Goal: Information Seeking & Learning: Learn about a topic

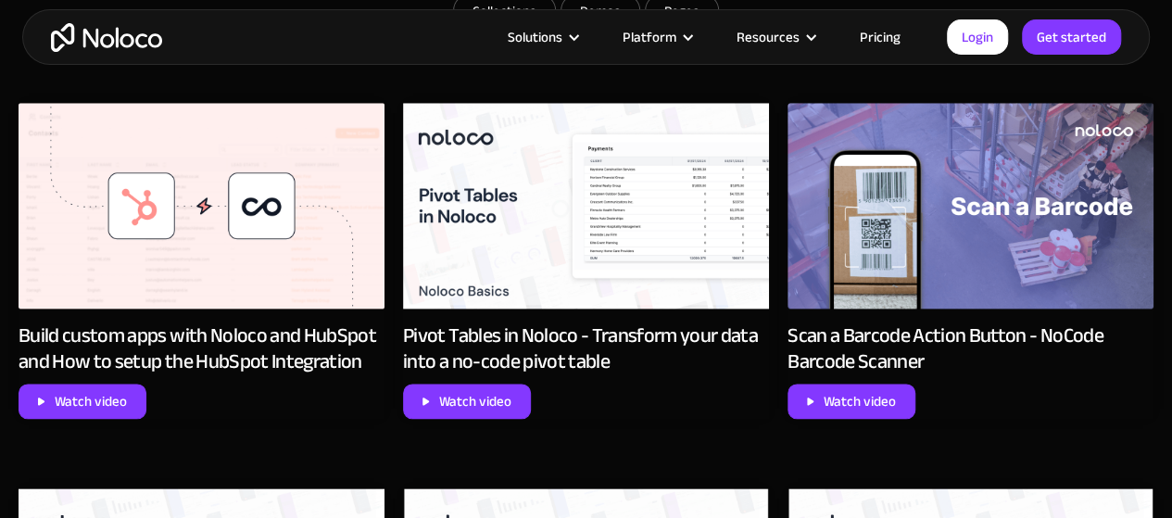
scroll to position [951, 0]
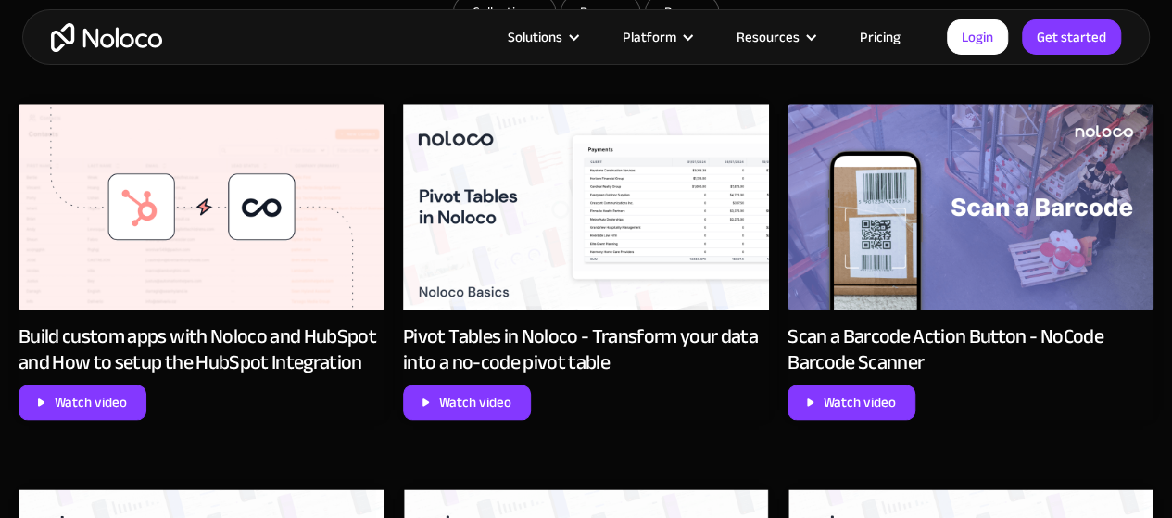
click at [112, 260] on img at bounding box center [202, 207] width 366 height 206
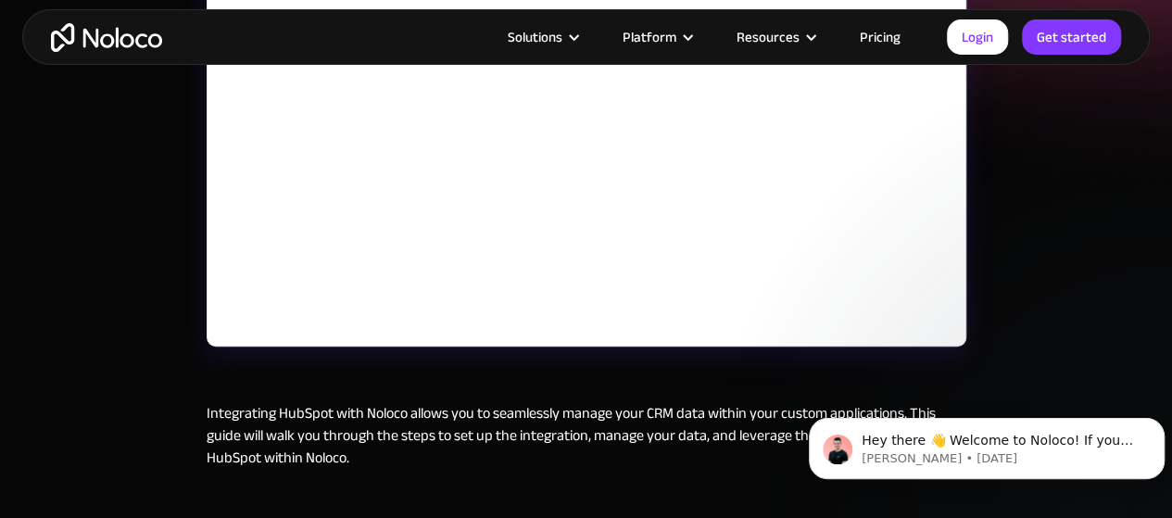
scroll to position [602, 0]
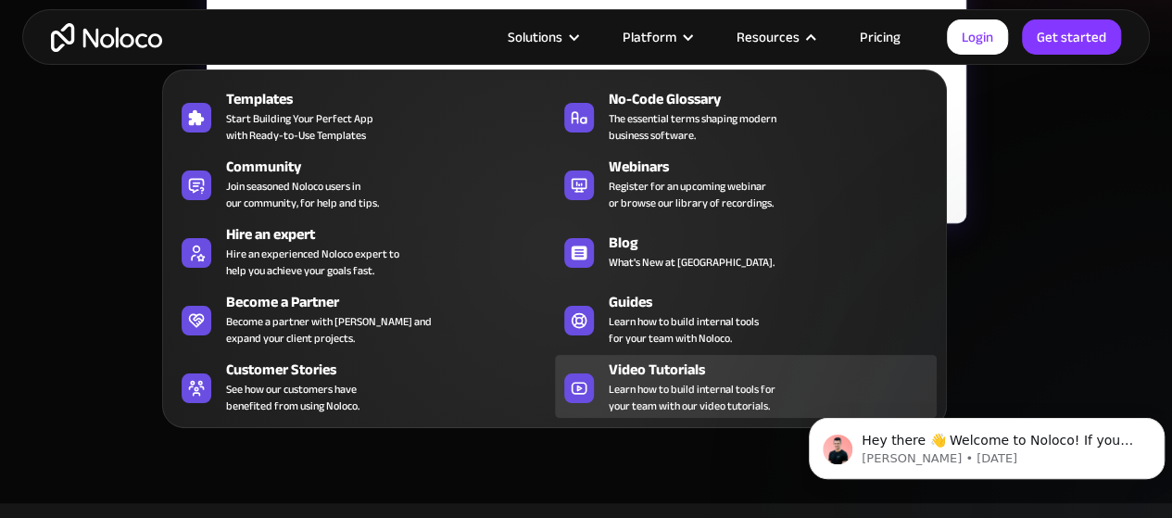
click at [662, 381] on span "Learn how to build internal tools for your team with our video tutorials." at bounding box center [692, 397] width 167 height 33
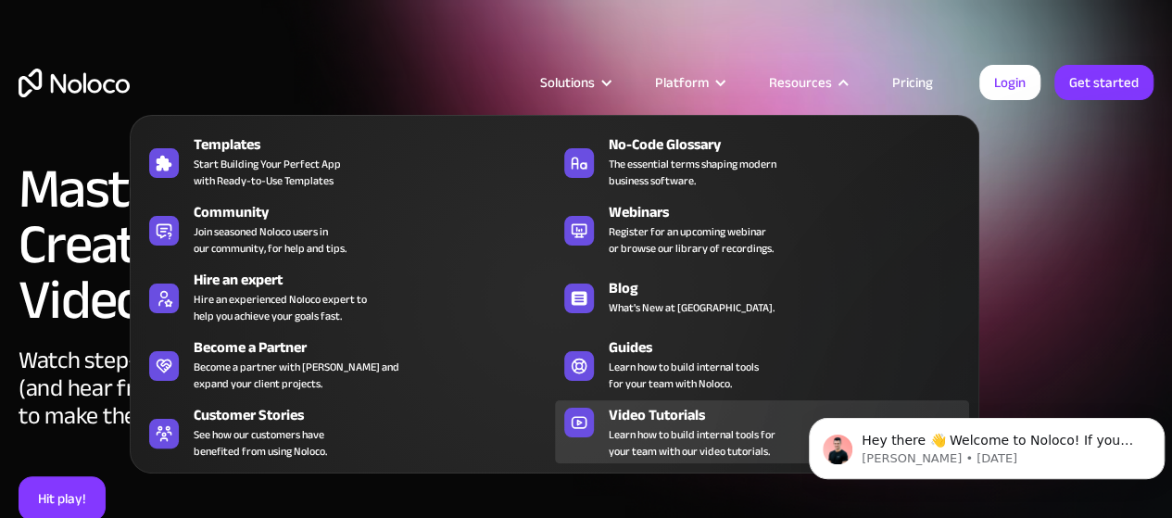
click at [718, 405] on div "Video Tutorials" at bounding box center [793, 415] width 369 height 22
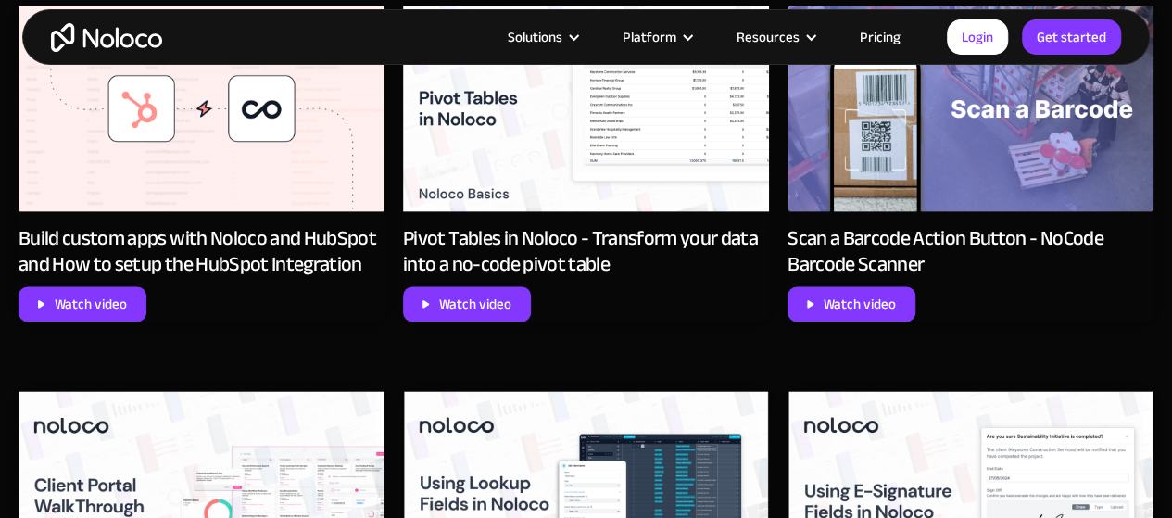
scroll to position [1050, 0]
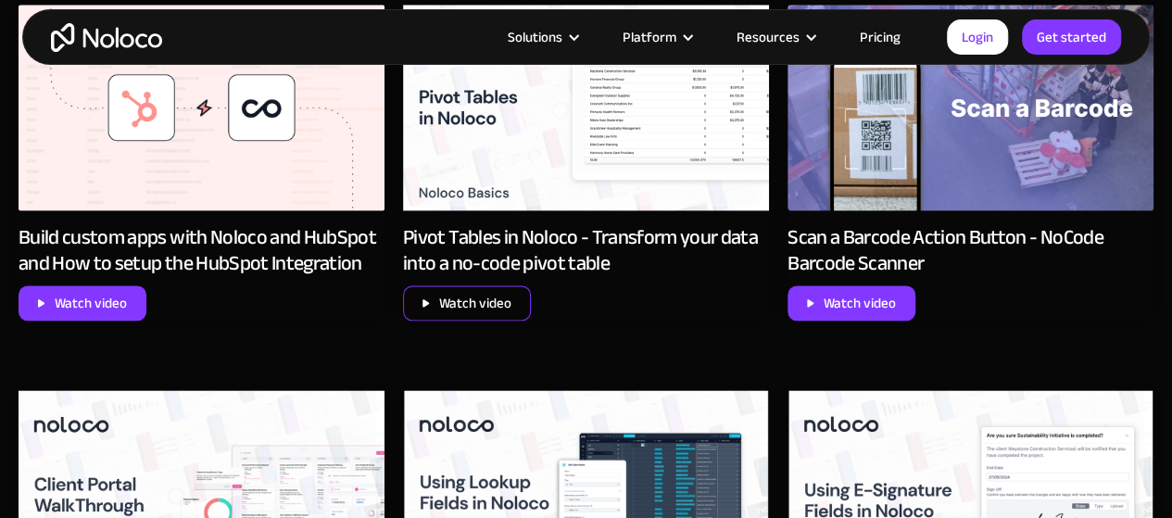
click at [504, 315] on div "Watch video" at bounding box center [475, 303] width 72 height 24
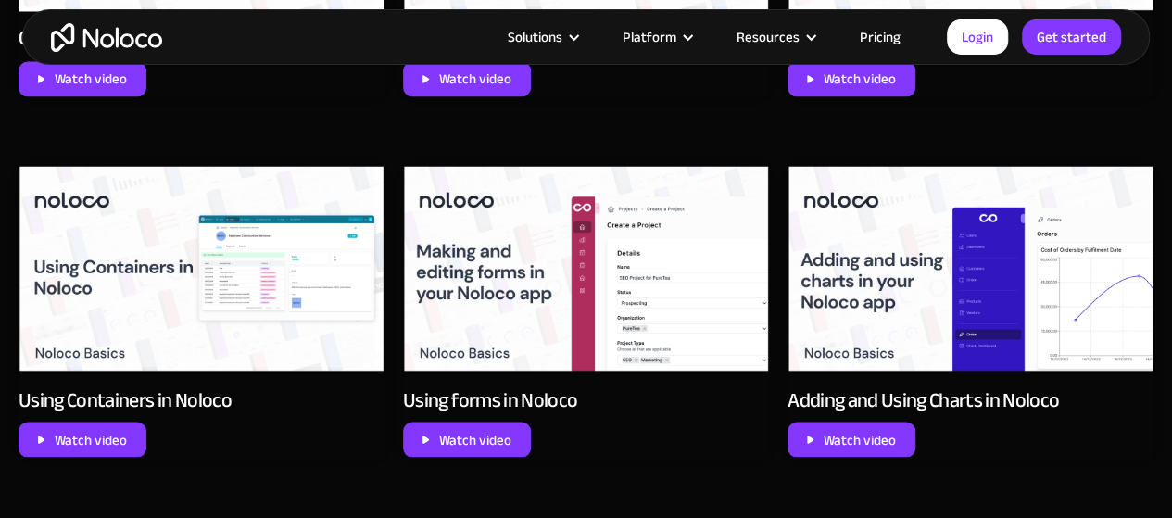
scroll to position [1714, 0]
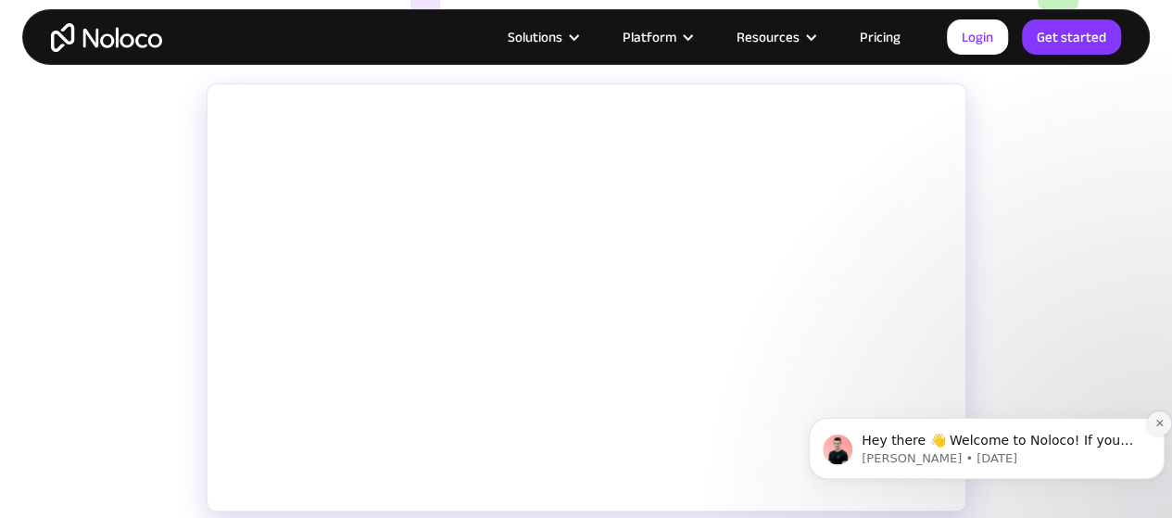
click at [1152, 428] on button "Dismiss notification" at bounding box center [1159, 423] width 24 height 24
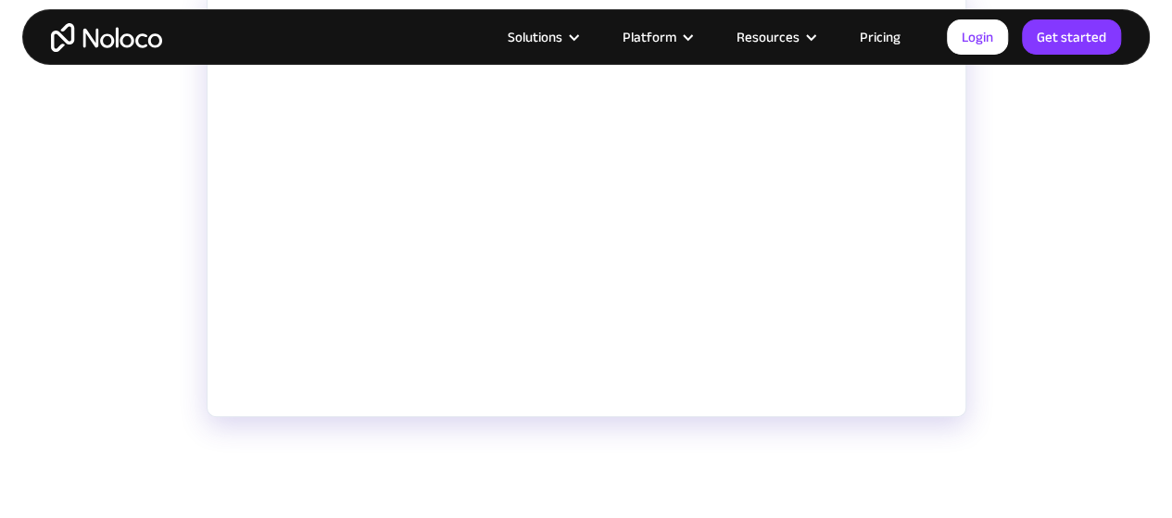
scroll to position [417, 0]
